Goal: Information Seeking & Learning: Learn about a topic

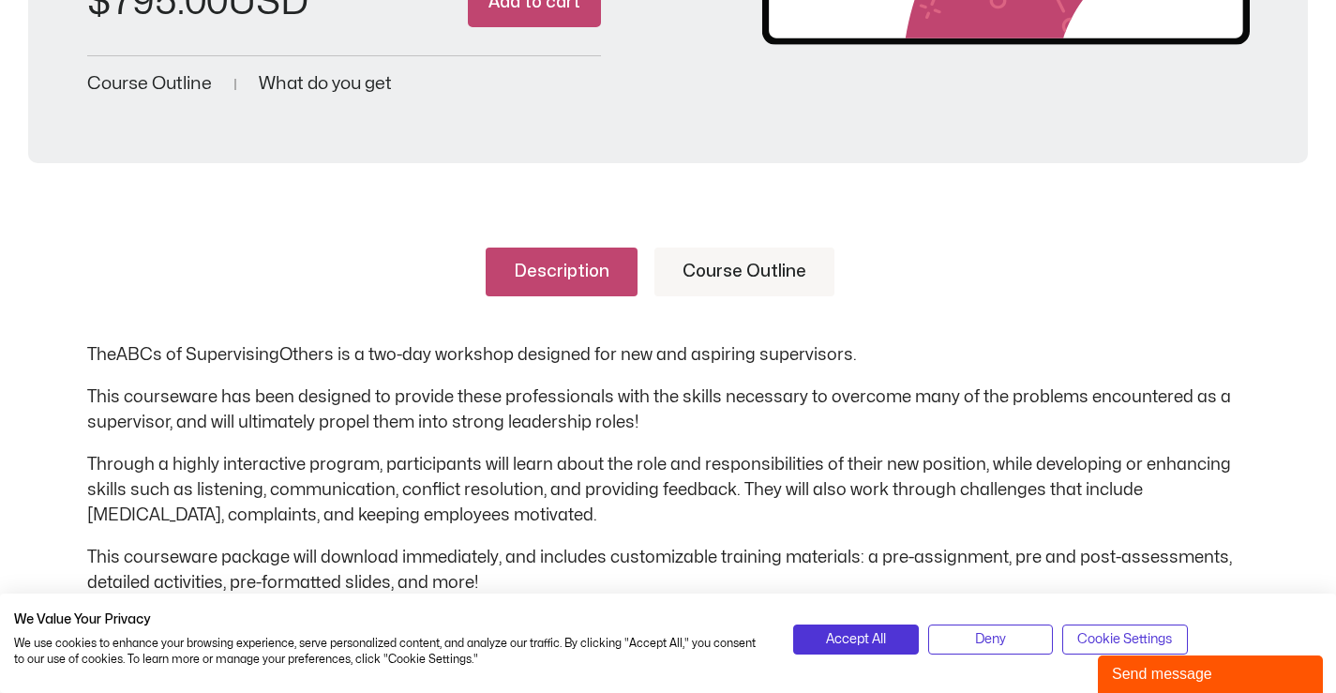
click at [971, 336] on div "Description Course Outline The ABCs of Supervising Others is a two-day workshop…" at bounding box center [668, 422] width 1163 height 348
click at [975, 331] on div "Description Course Outline The ABCs of Supervising Others is a two-day workshop…" at bounding box center [668, 422] width 1163 height 348
click at [644, 426] on p "This courseware has been designed to provide these professionals with the skill…" at bounding box center [668, 409] width 1163 height 51
click at [575, 395] on p "This courseware has been designed to provide these professionals with the skill…" at bounding box center [668, 409] width 1163 height 51
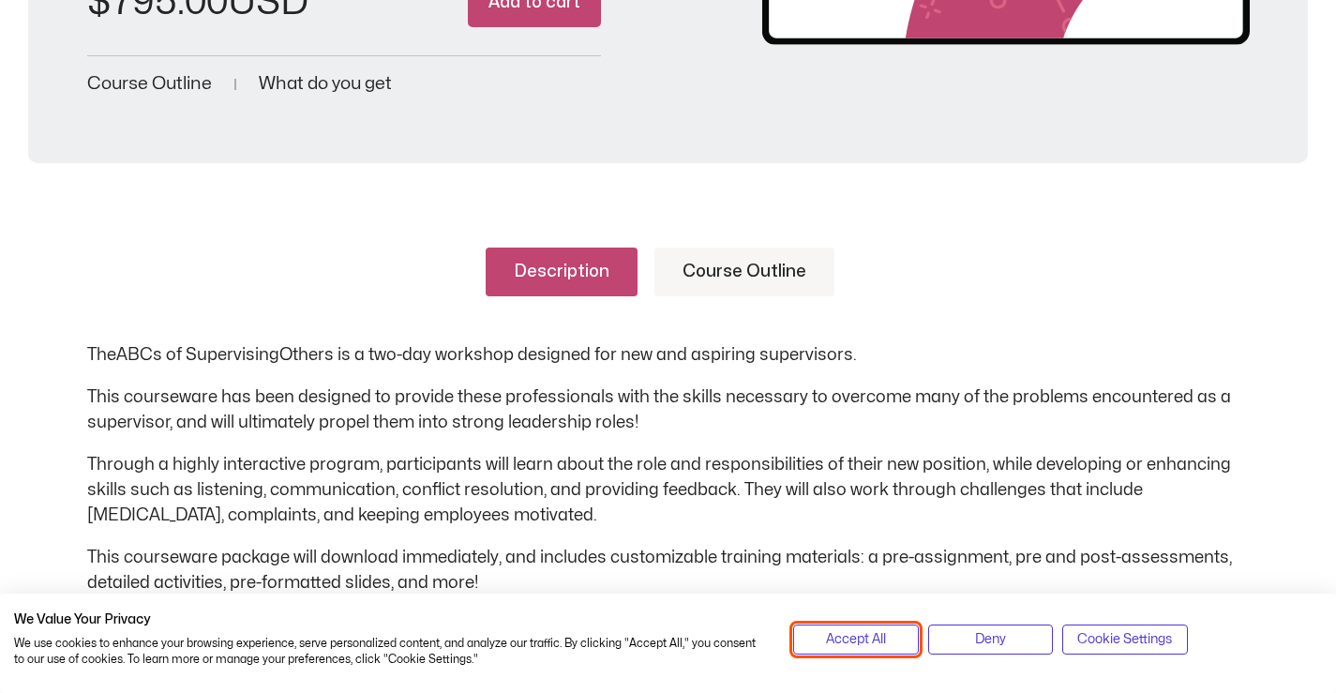
click at [868, 636] on span "Accept All" at bounding box center [856, 639] width 60 height 21
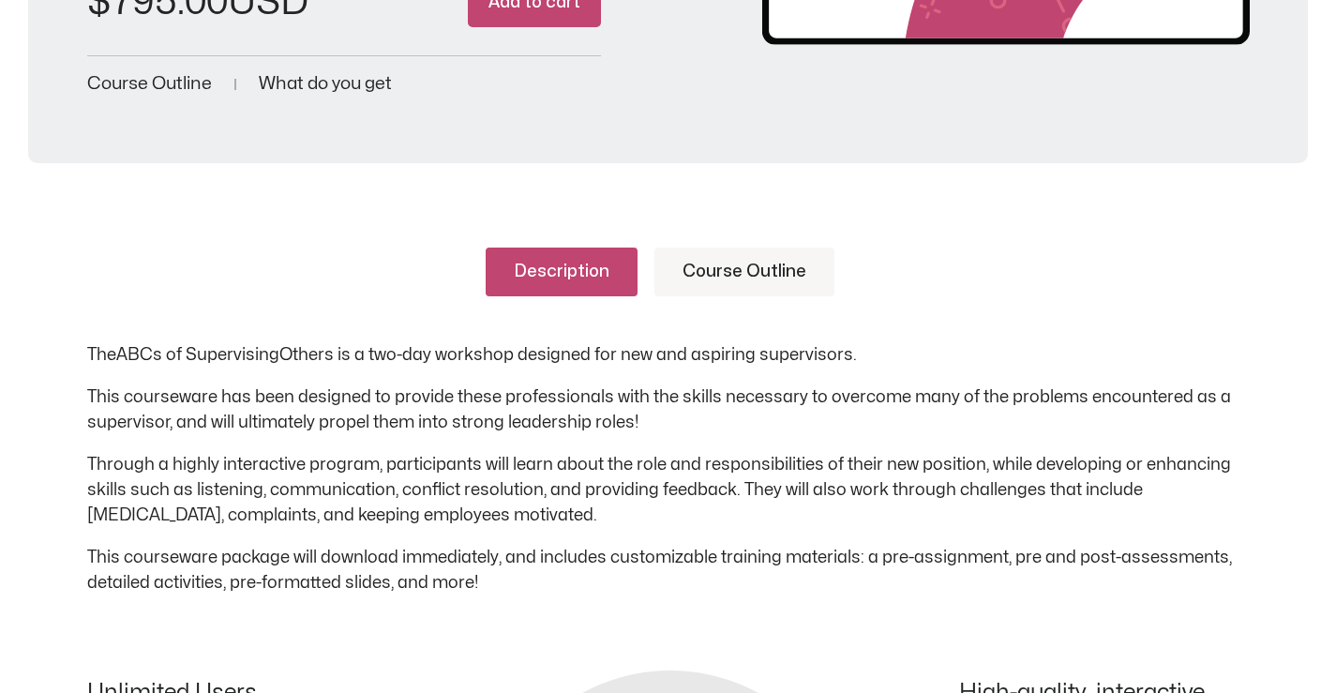
click at [515, 364] on p "The ABCs of Supervising Others is a two-day workshop designed for new and aspir…" at bounding box center [668, 354] width 1163 height 25
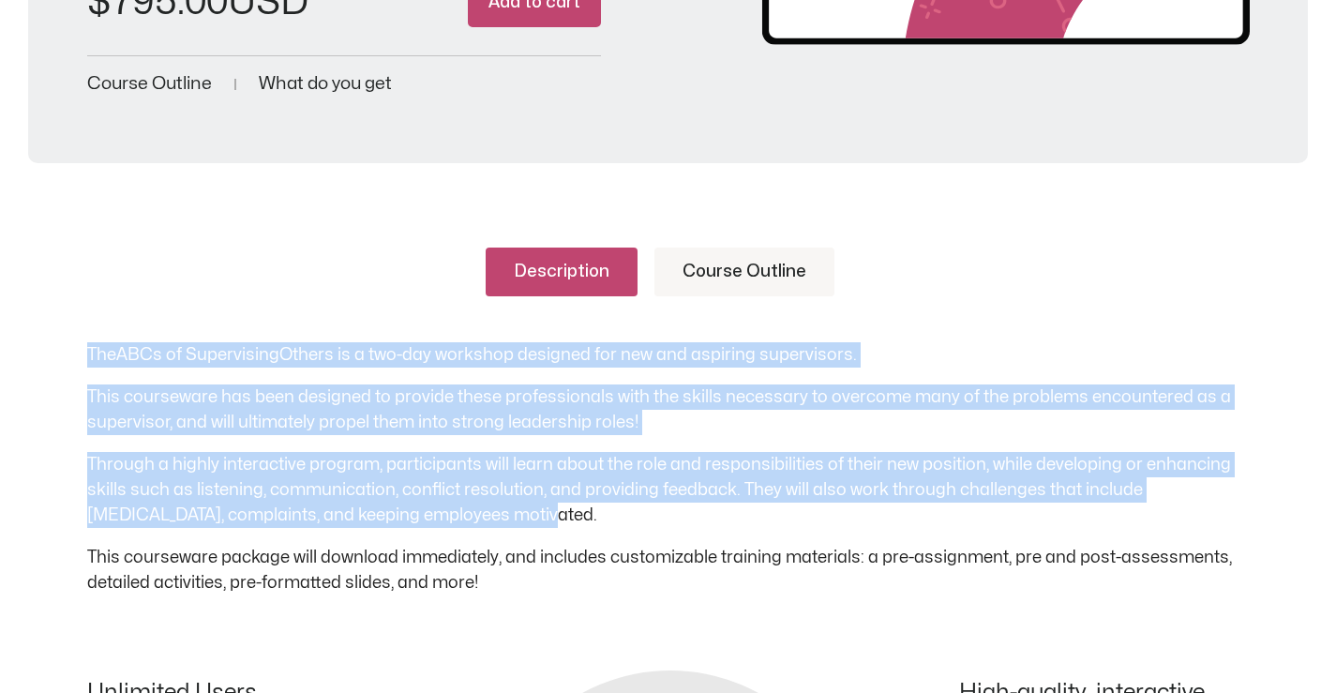
drag, startPoint x: 89, startPoint y: 352, endPoint x: 525, endPoint y: 522, distance: 468.2
click at [525, 522] on div "The ABCs of Supervising Others is a two-day workshop designed for new and aspir…" at bounding box center [668, 468] width 1163 height 253
copy div "The ABCs of Supervising Others is a two-day workshop designed for new and aspir…"
click at [788, 474] on p "Through a highly interactive program, participants will learn about the role an…" at bounding box center [668, 490] width 1163 height 76
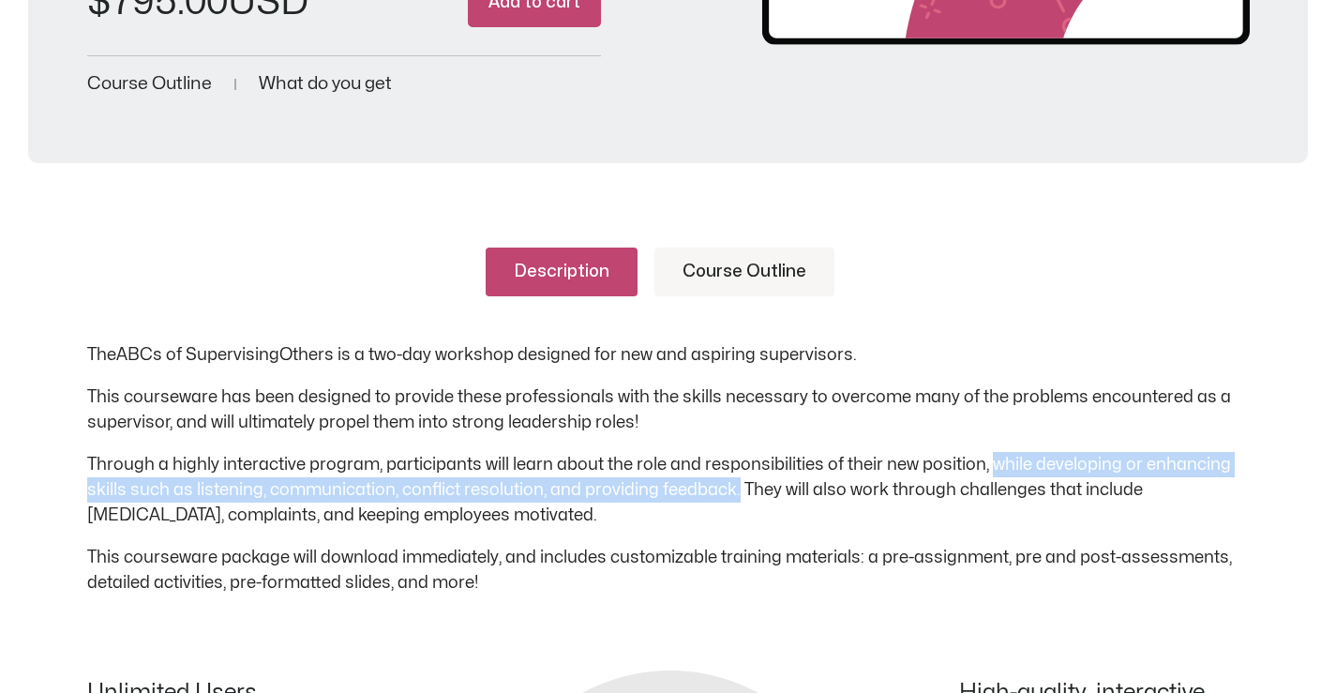
drag, startPoint x: 736, startPoint y: 488, endPoint x: 990, endPoint y: 444, distance: 257.9
click at [990, 444] on div "The ABCs of Supervising Others is a two-day workshop designed for new and aspir…" at bounding box center [668, 468] width 1163 height 253
copy p "while developing or enhancing skills such as listening, communication, conflict…"
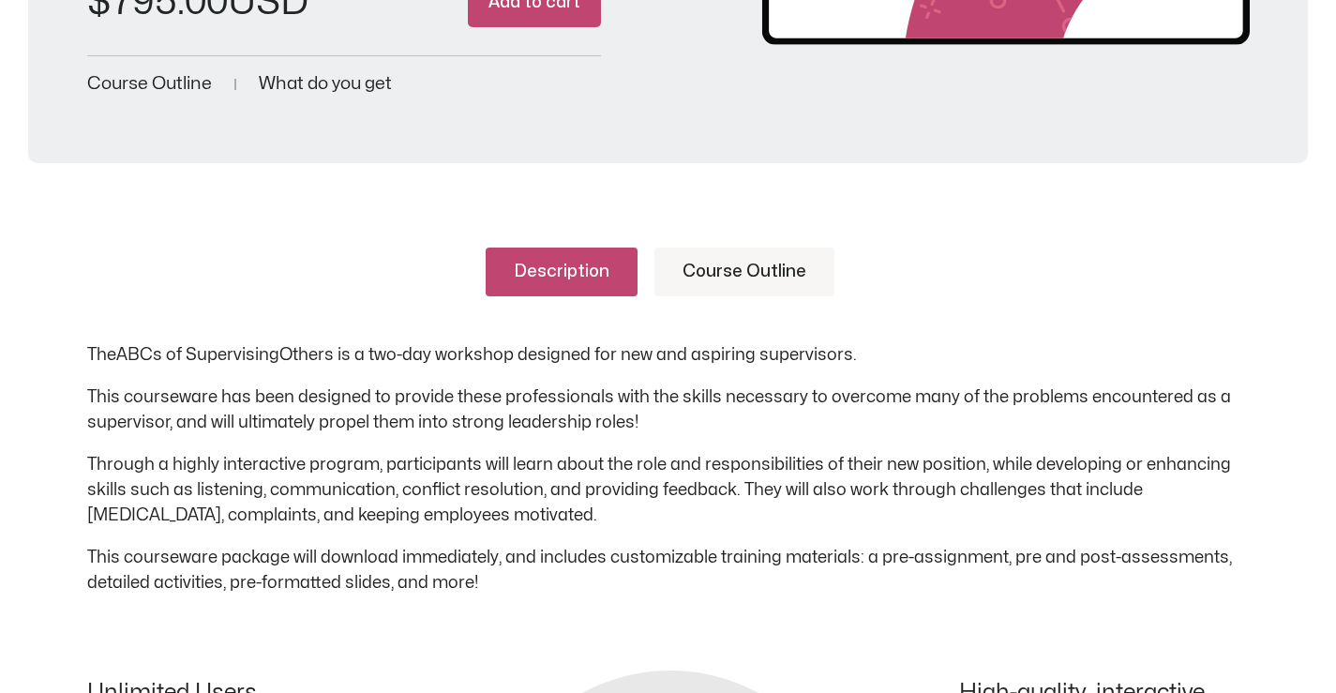
click at [975, 465] on p "Through a highly interactive program, participants will learn about the role an…" at bounding box center [668, 490] width 1163 height 76
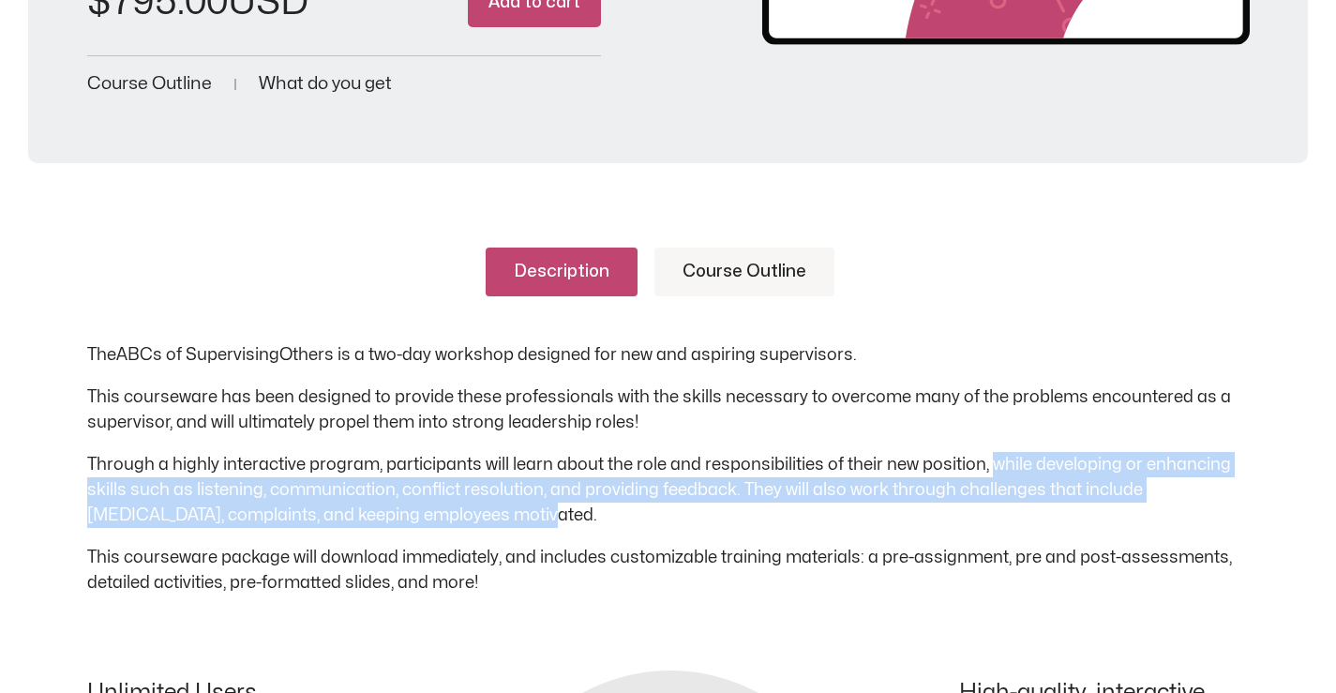
drag, startPoint x: 988, startPoint y: 460, endPoint x: 927, endPoint y: 518, distance: 83.6
click at [927, 518] on p "Through a highly interactive program, participants will learn about the role an…" at bounding box center [668, 490] width 1163 height 76
copy p "while developing or enhancing skills such as listening, communication, conflict…"
